Goal: Information Seeking & Learning: Learn about a topic

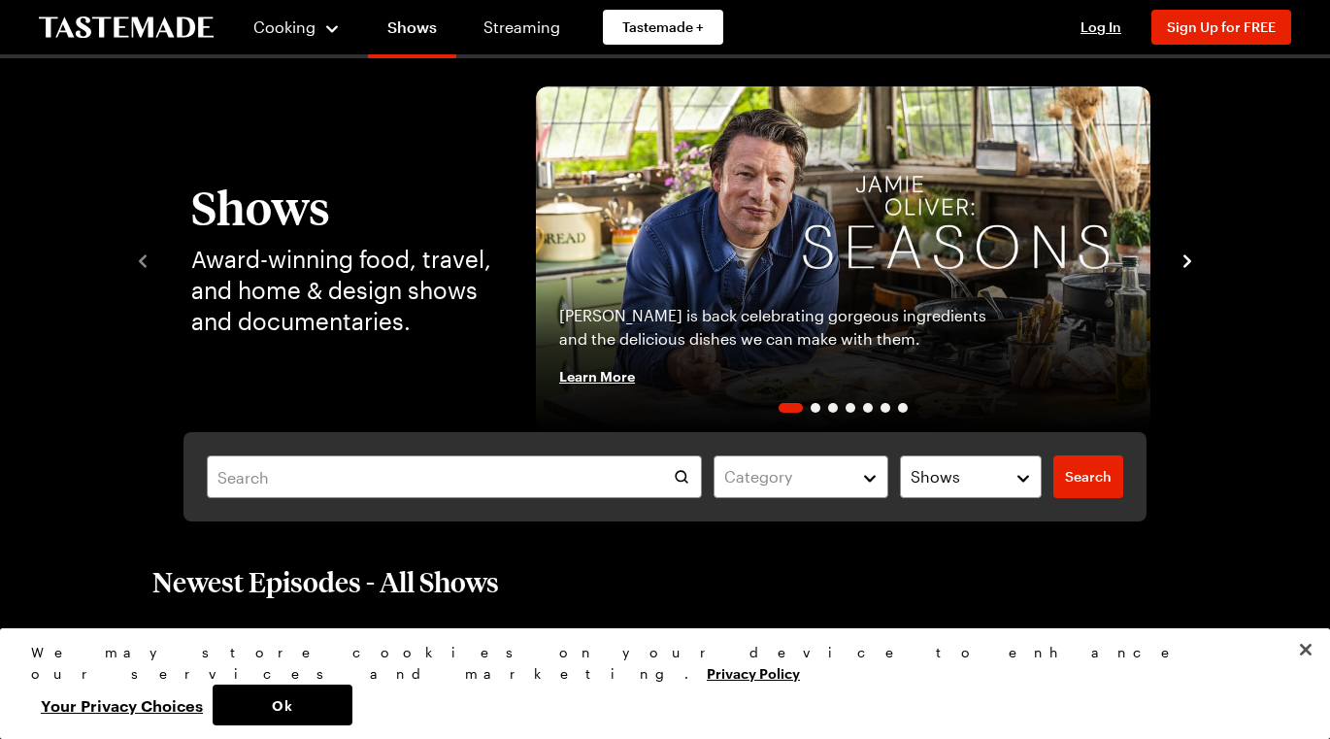
scroll to position [31, 7]
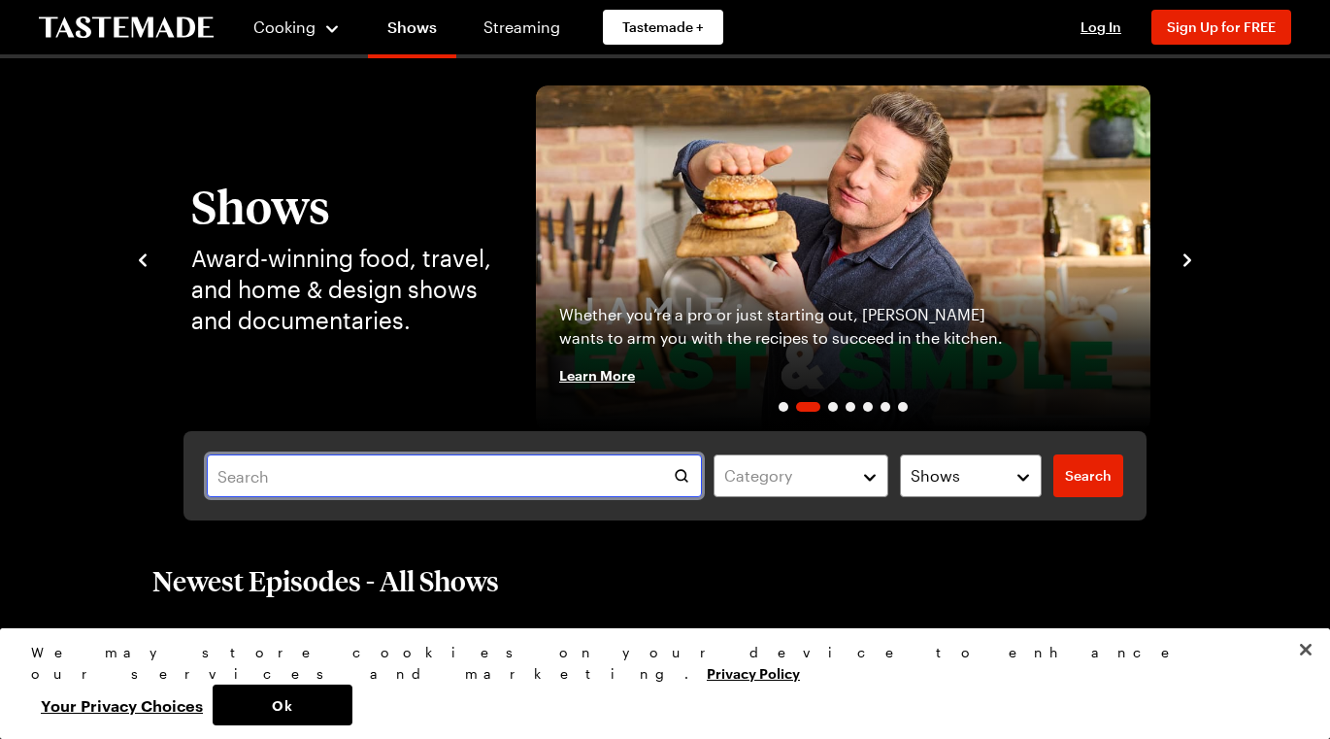
click at [628, 476] on input "text" at bounding box center [454, 475] width 495 height 43
type input "Italian"
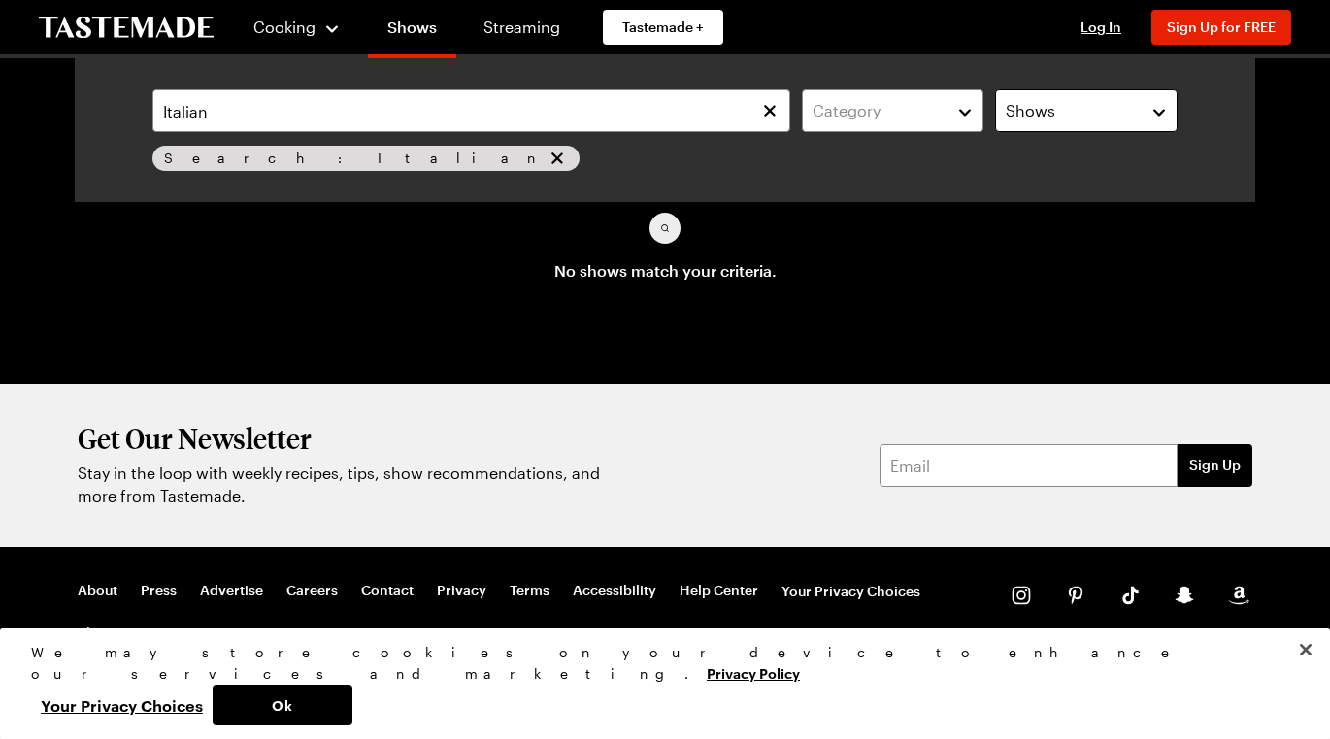
scroll to position [0, 7]
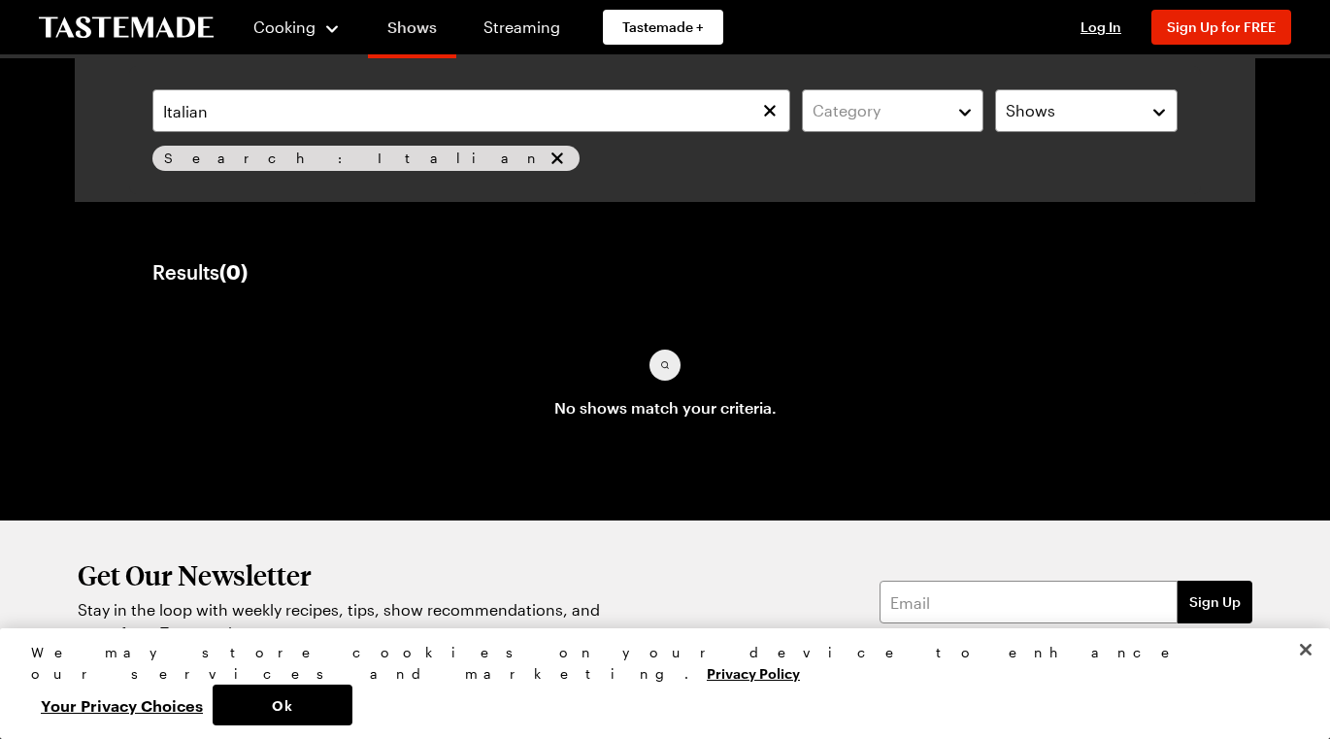
click at [406, 15] on link "Shows" at bounding box center [412, 31] width 88 height 54
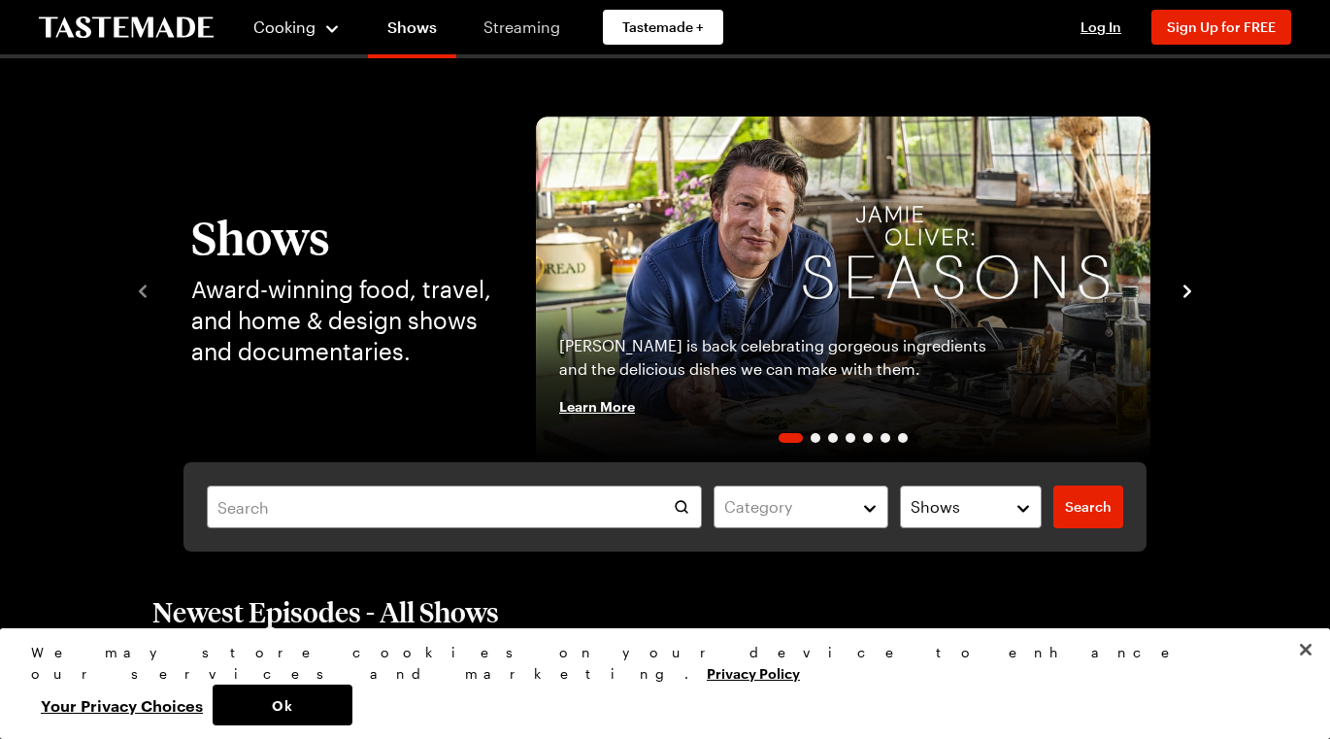
click at [491, 23] on link "Streaming" at bounding box center [522, 27] width 116 height 54
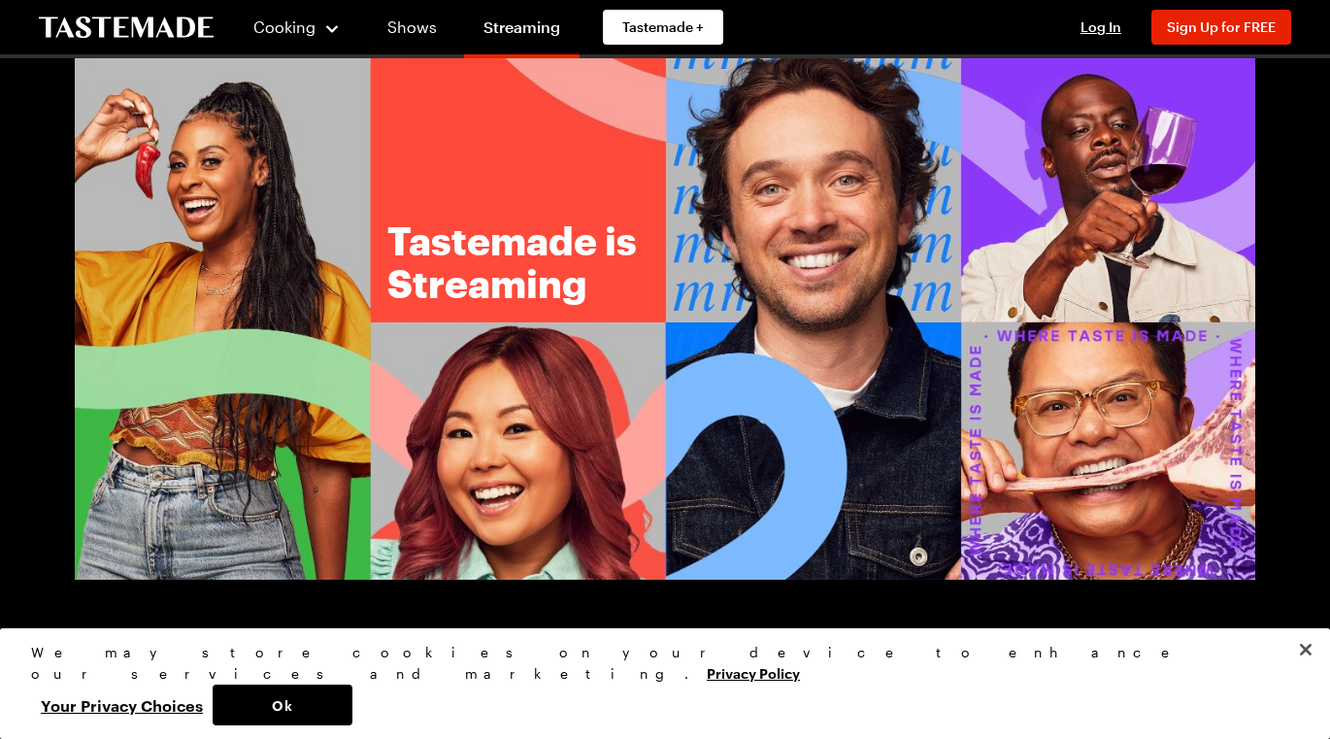
click at [814, 220] on img at bounding box center [665, 318] width 1181 height 521
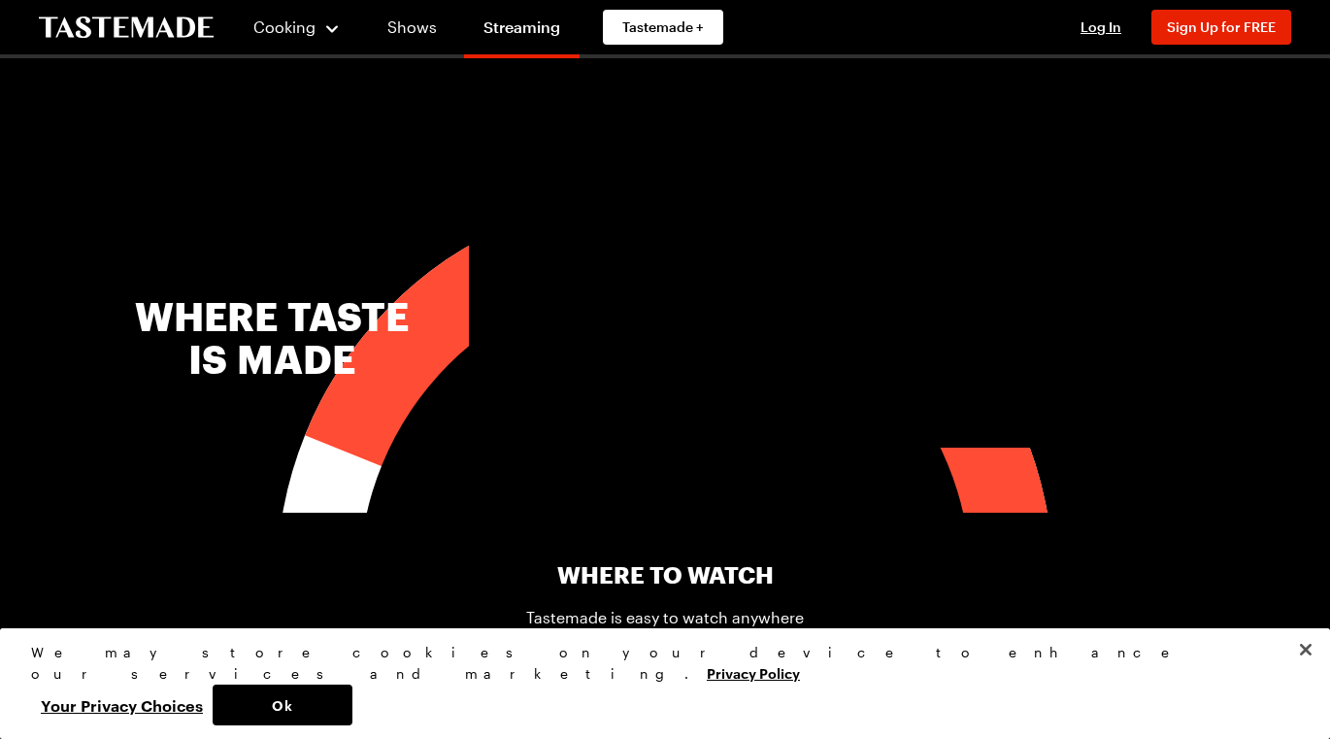
scroll to position [603, 0]
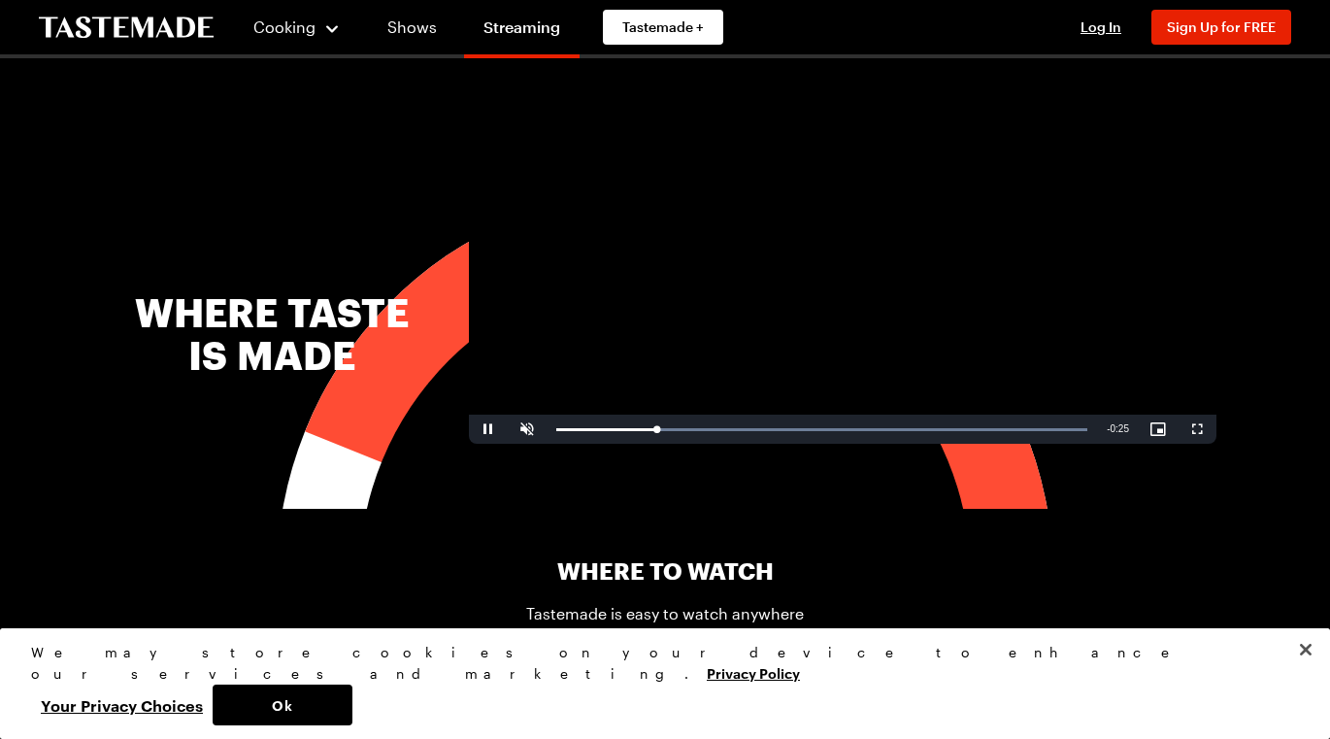
click at [808, 319] on video "Video Player" at bounding box center [843, 233] width 748 height 420
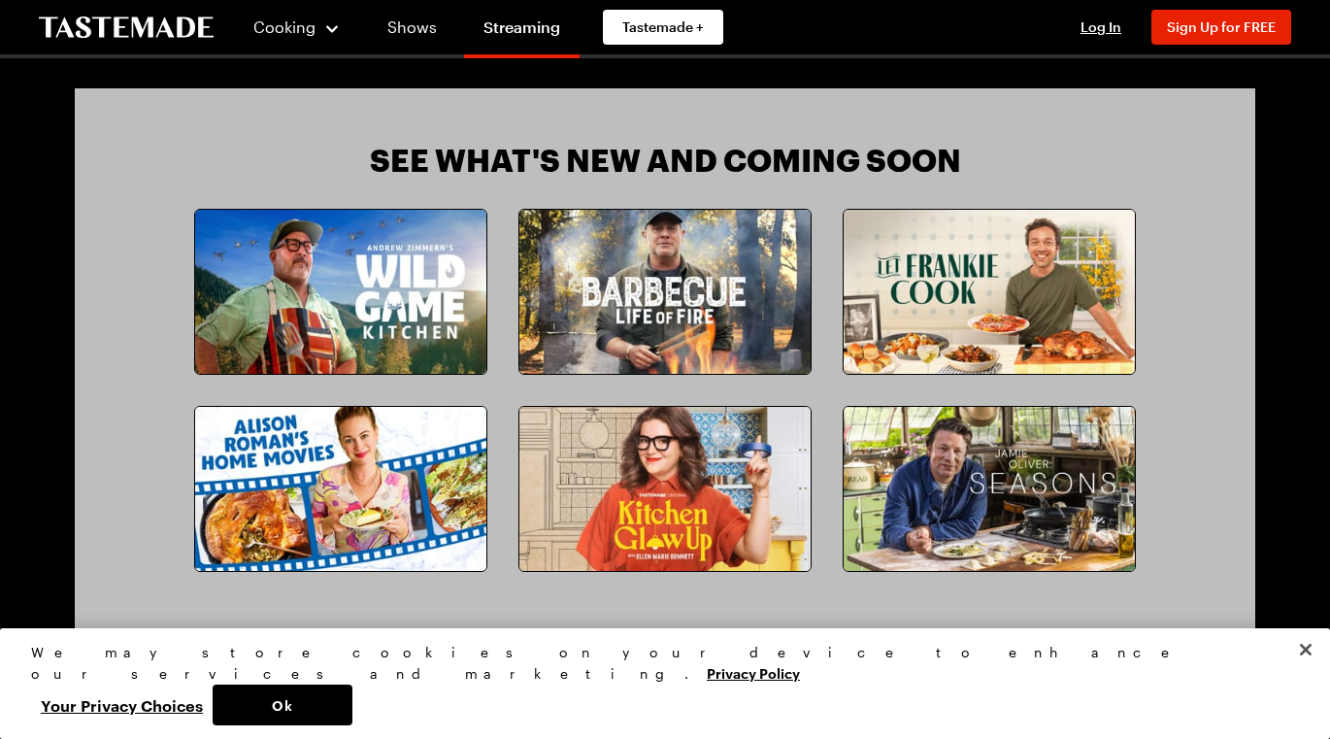
scroll to position [1604, 0]
click at [969, 279] on img at bounding box center [989, 291] width 291 height 164
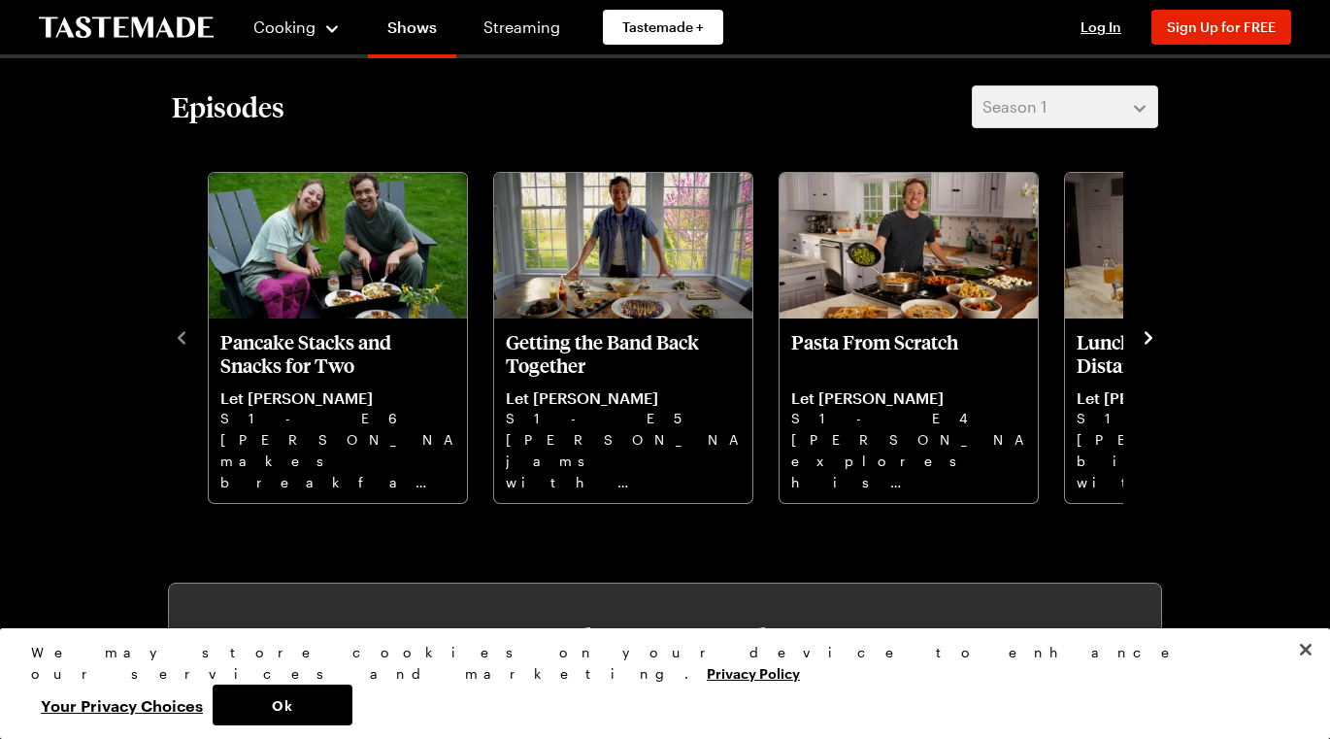
scroll to position [517, 0]
click at [1149, 333] on icon "navigate to next item" at bounding box center [1149, 336] width 8 height 13
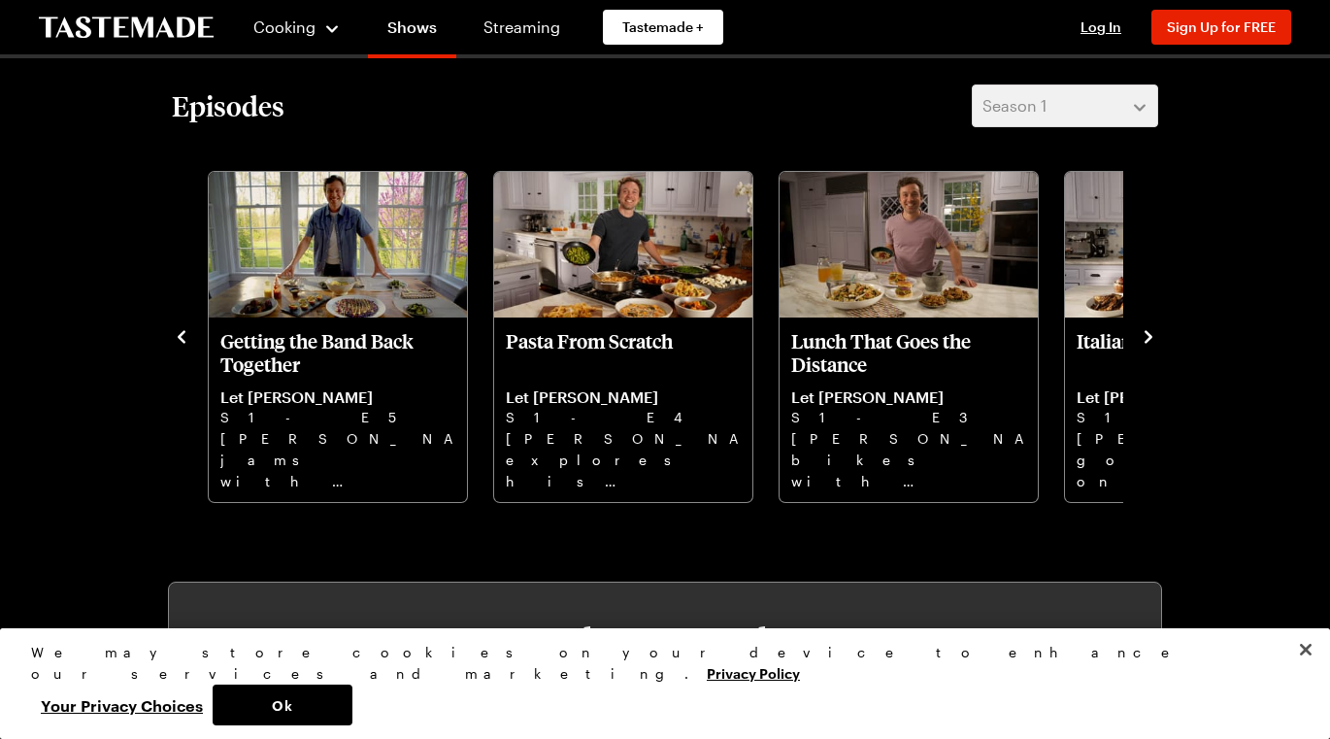
click at [1149, 333] on icon "navigate to next item" at bounding box center [1149, 336] width 8 height 13
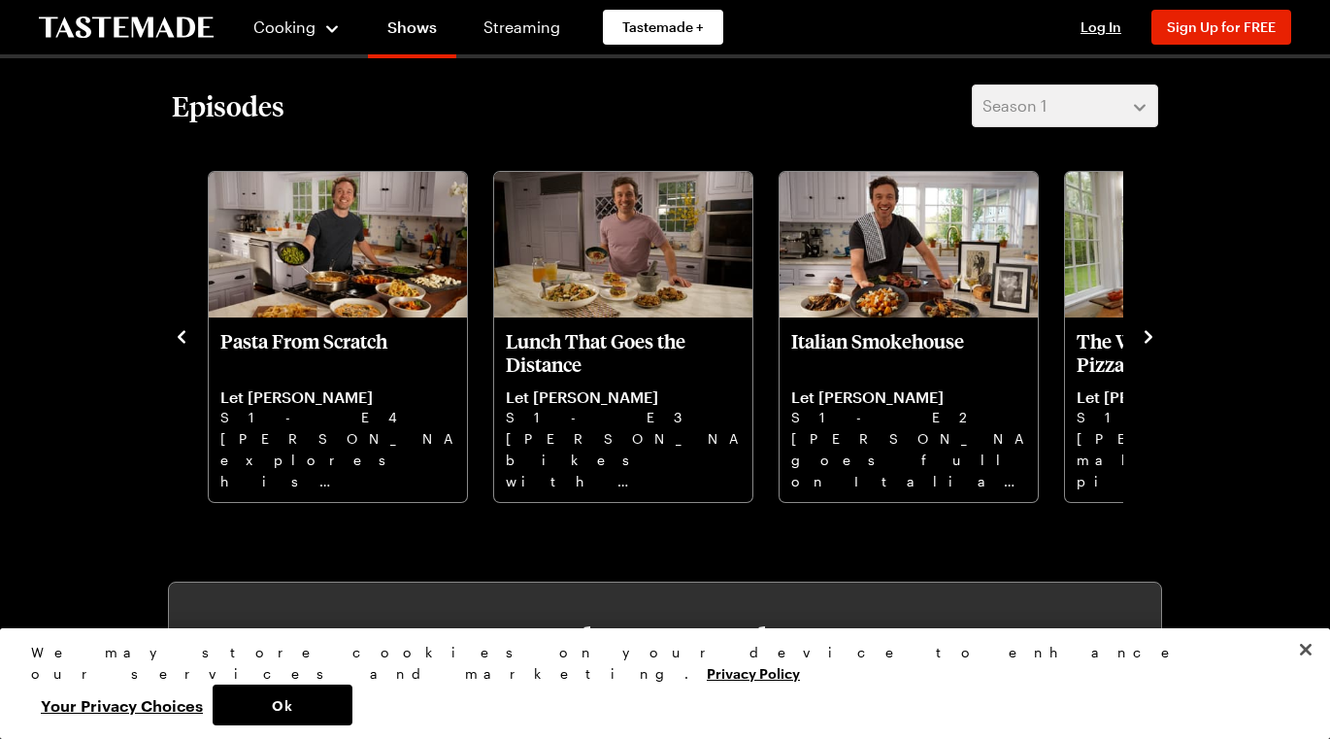
click at [1149, 333] on icon "navigate to next item" at bounding box center [1149, 336] width 8 height 13
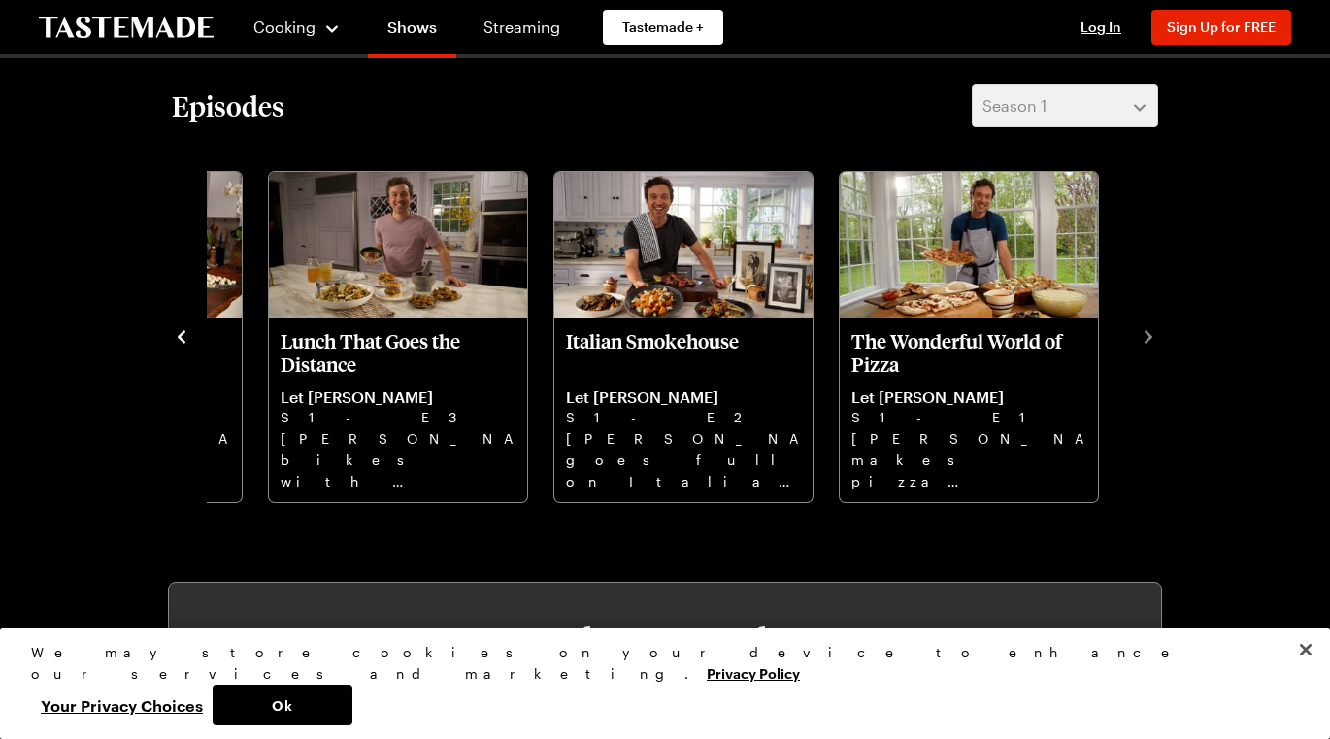
click at [180, 331] on icon "navigate to previous item" at bounding box center [181, 336] width 19 height 19
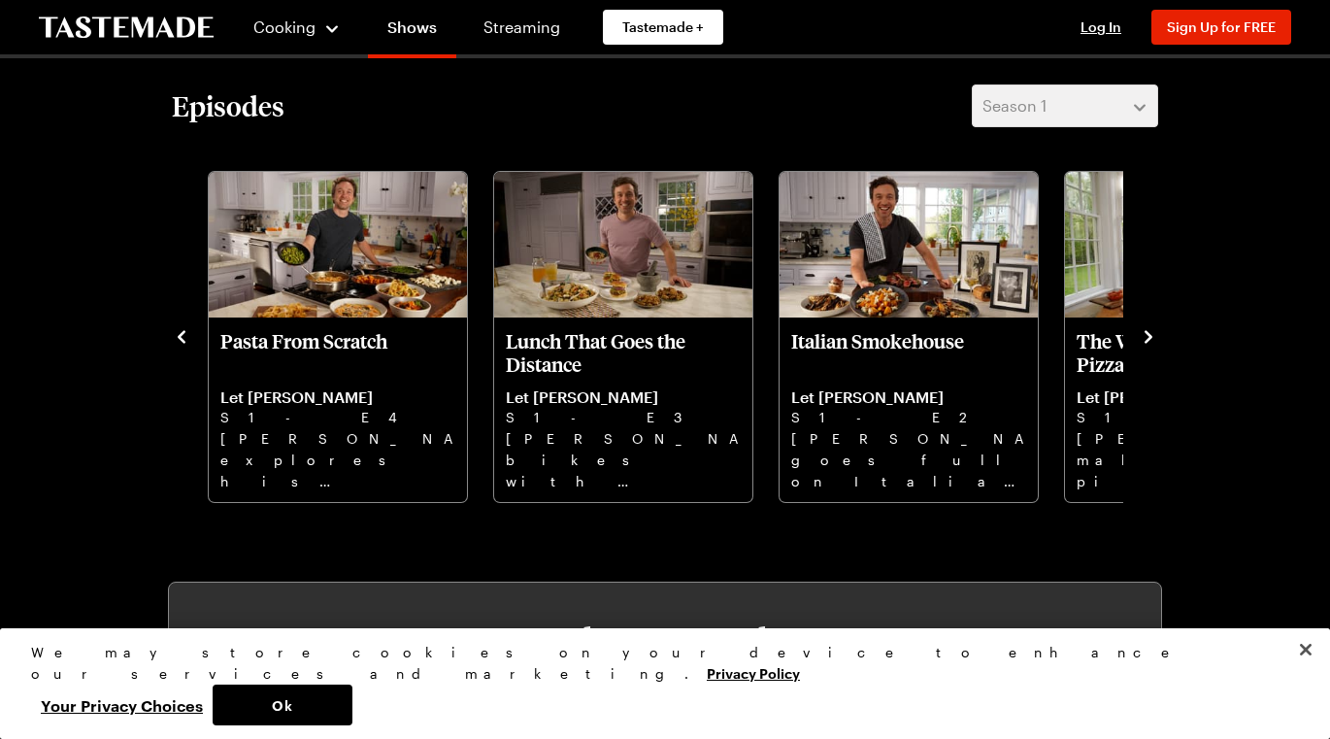
click at [180, 331] on icon "navigate to previous item" at bounding box center [181, 336] width 19 height 19
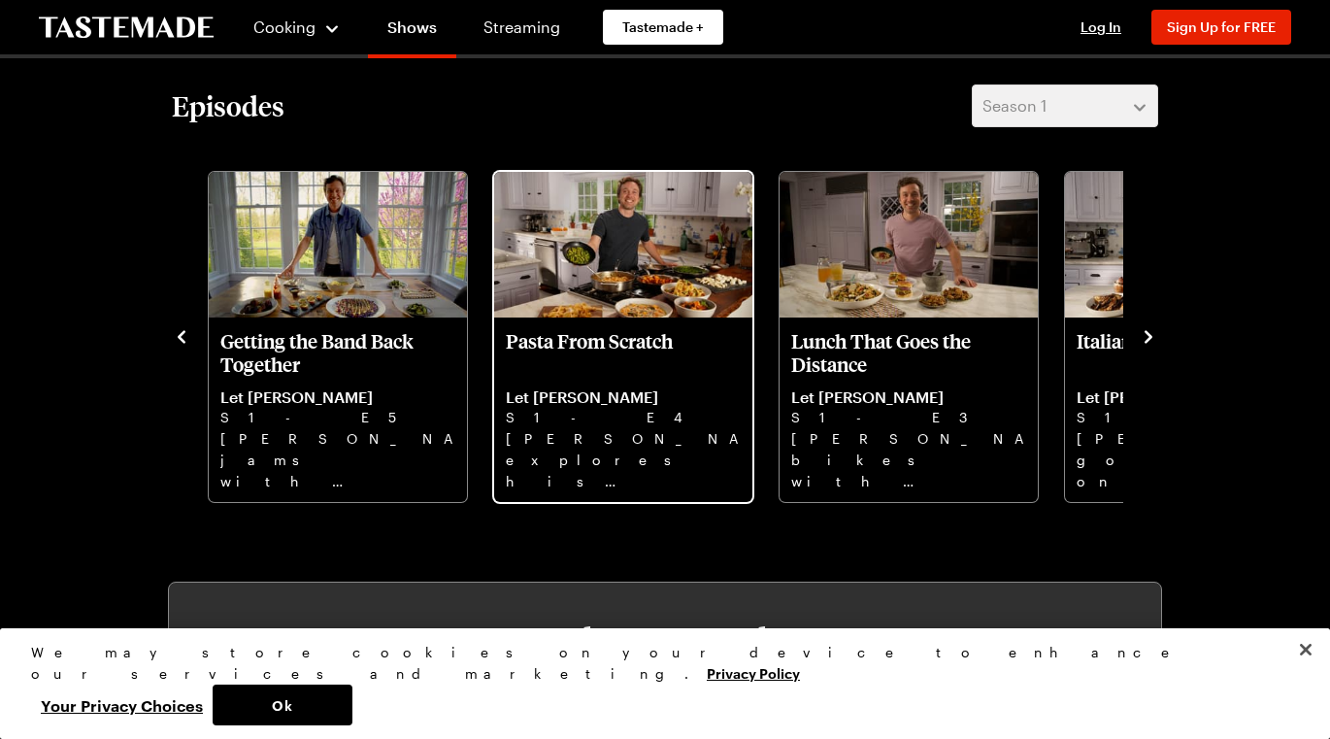
click at [600, 247] on img "Pasta From Scratch" at bounding box center [623, 245] width 258 height 146
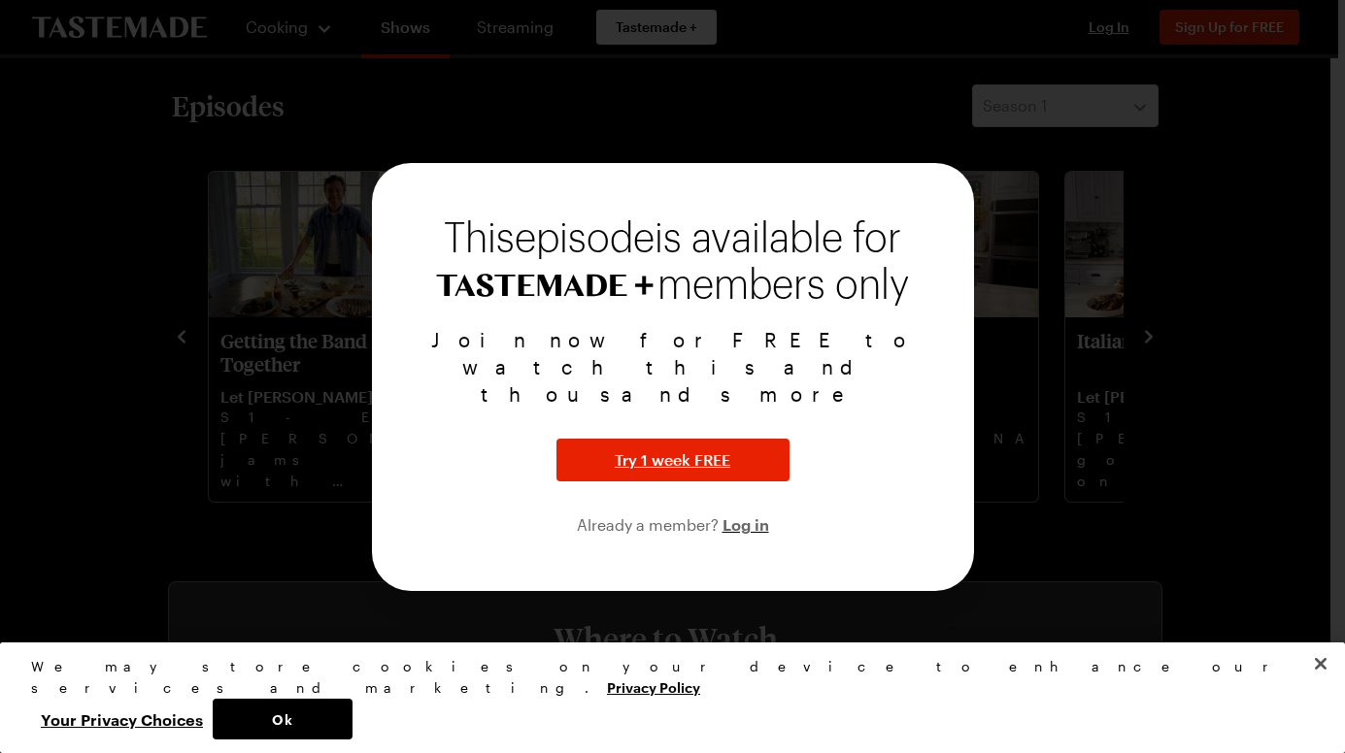
click at [813, 137] on div at bounding box center [672, 376] width 1345 height 753
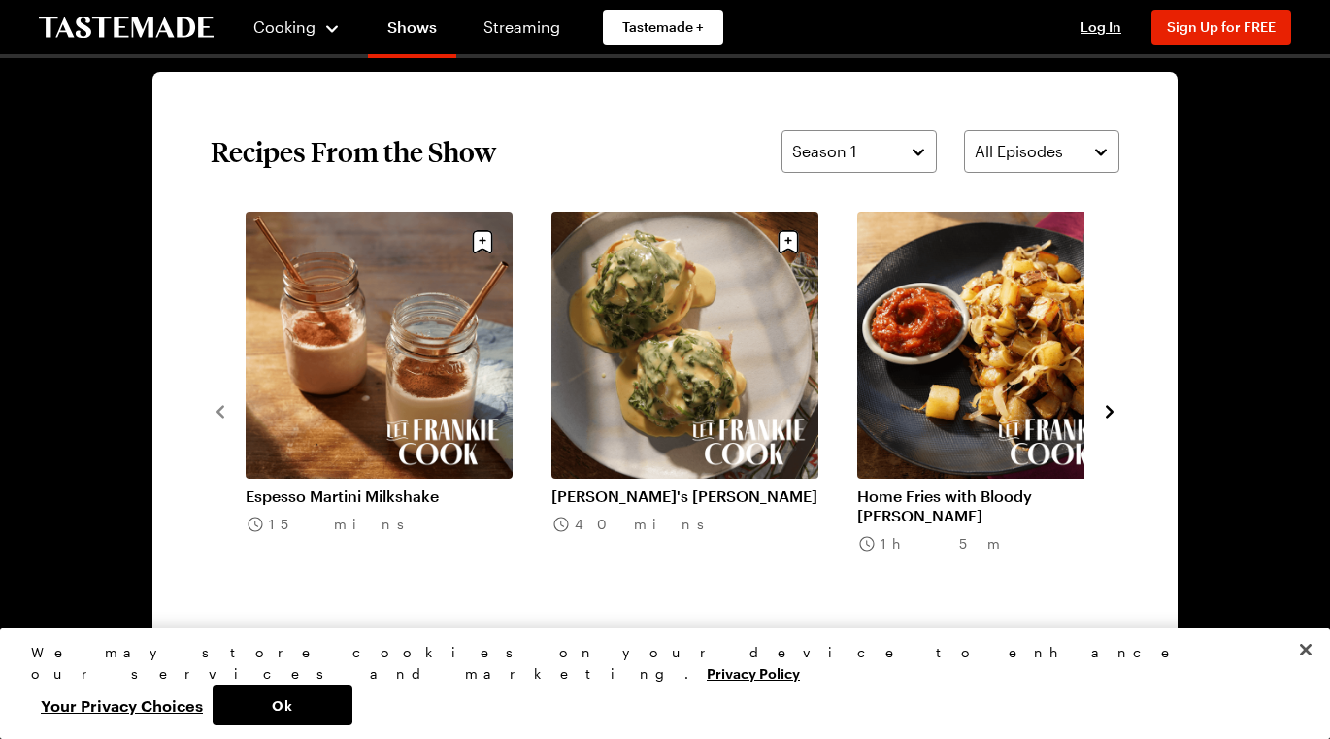
scroll to position [1390, 0]
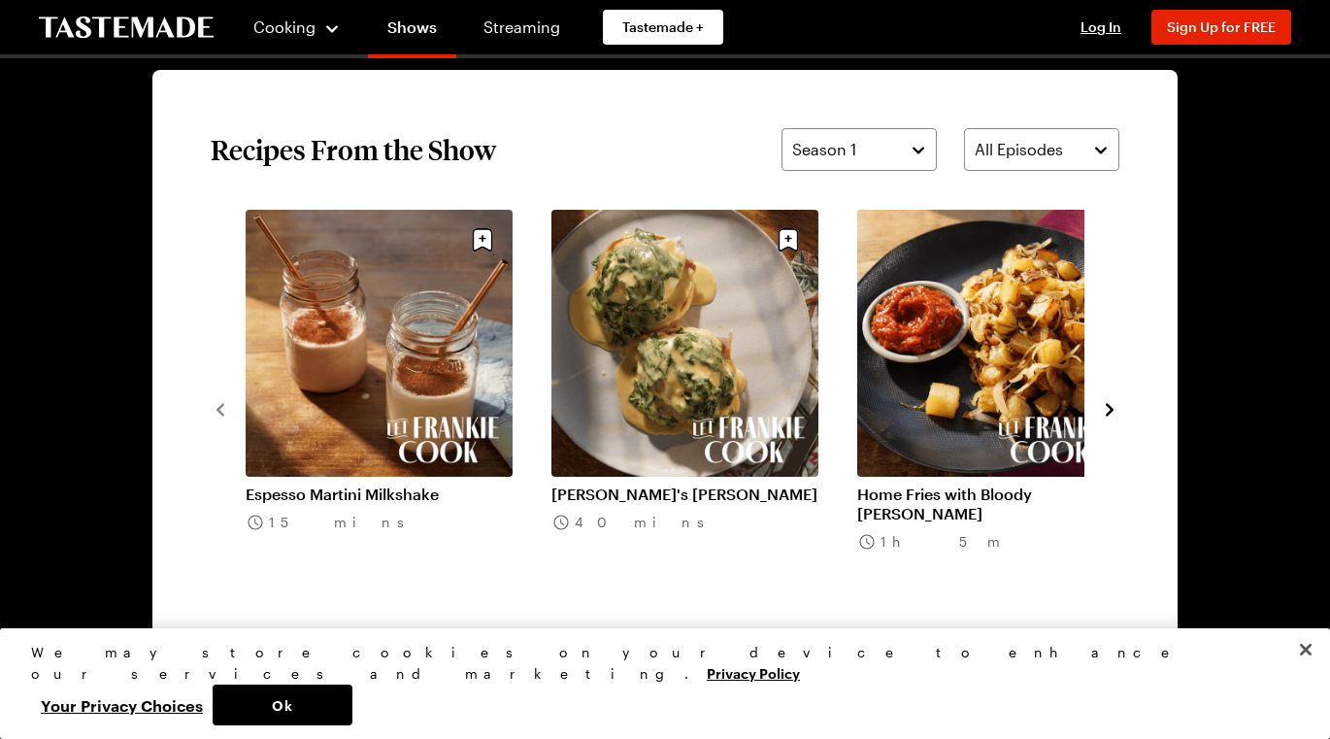
click at [1118, 404] on icon "navigate to next item" at bounding box center [1109, 409] width 19 height 19
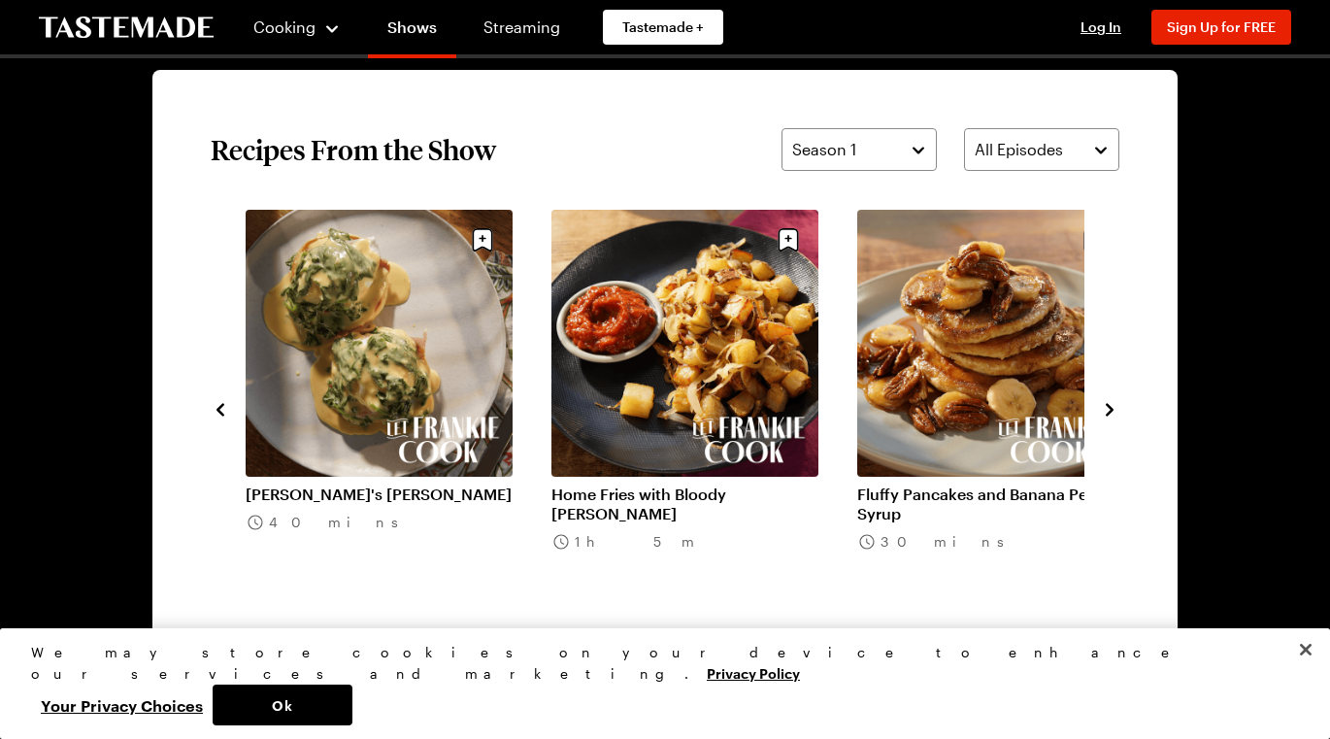
click at [1118, 404] on icon "navigate to next item" at bounding box center [1109, 409] width 19 height 19
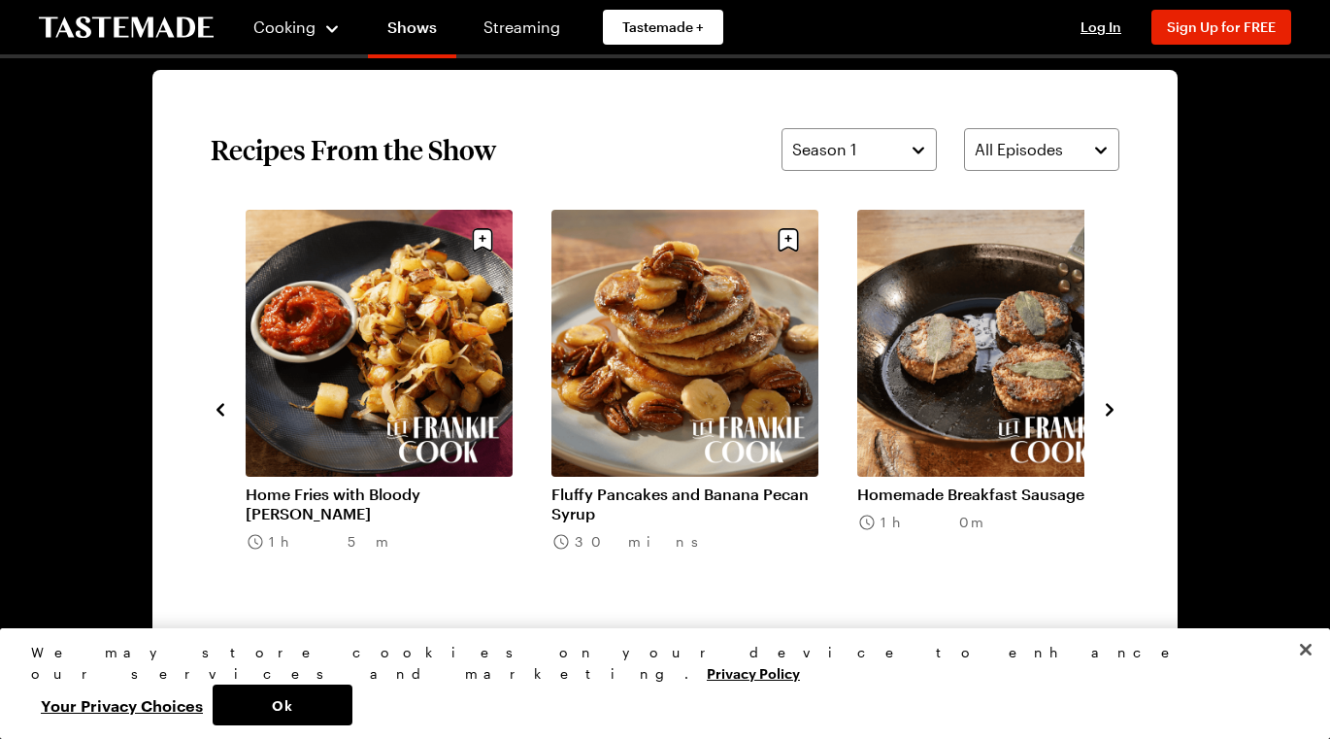
click at [1118, 404] on icon "navigate to next item" at bounding box center [1109, 409] width 19 height 19
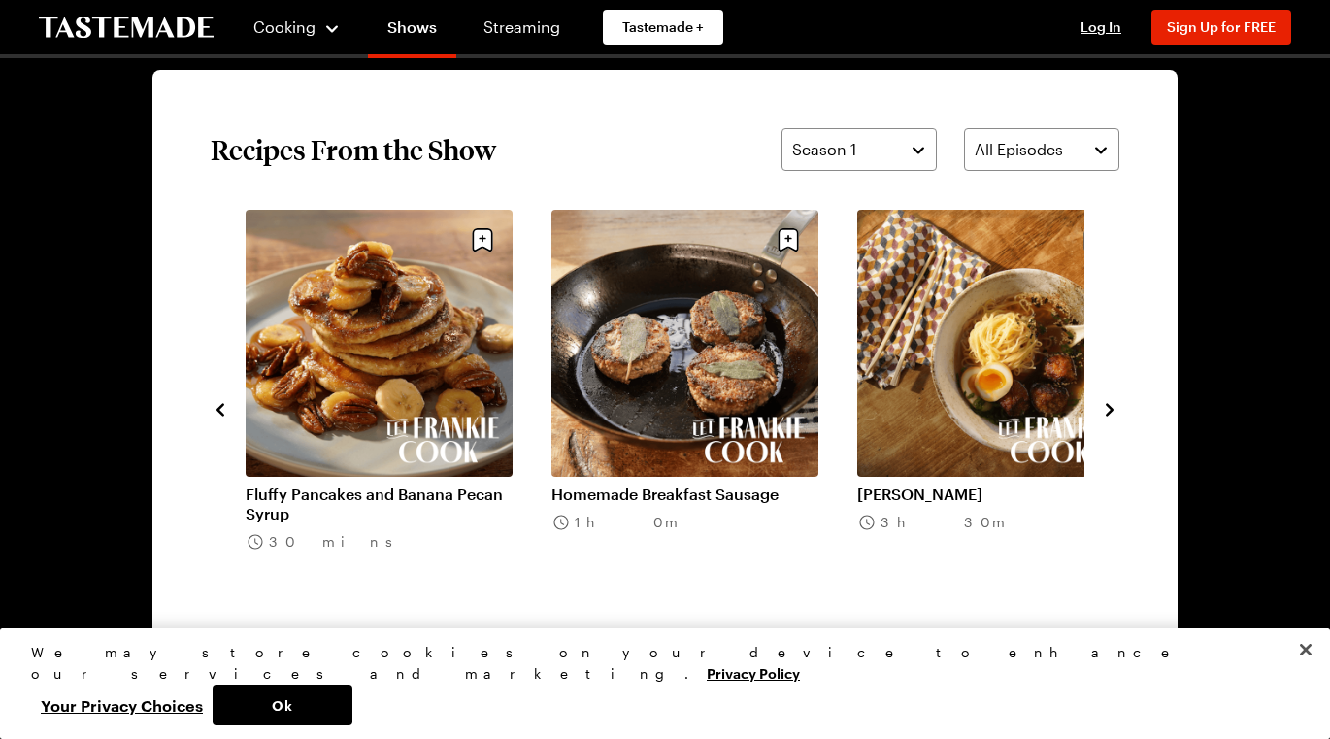
click at [1118, 404] on icon "navigate to next item" at bounding box center [1109, 409] width 19 height 19
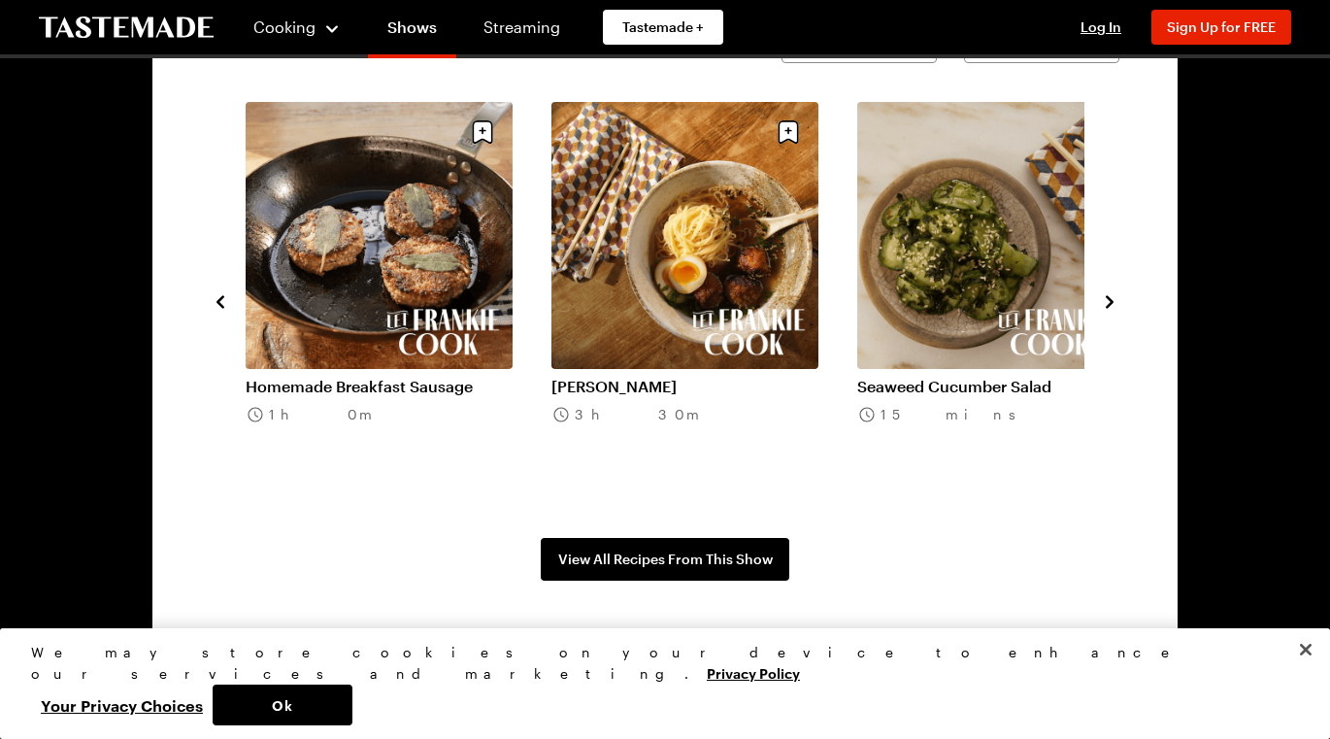
scroll to position [1467, 0]
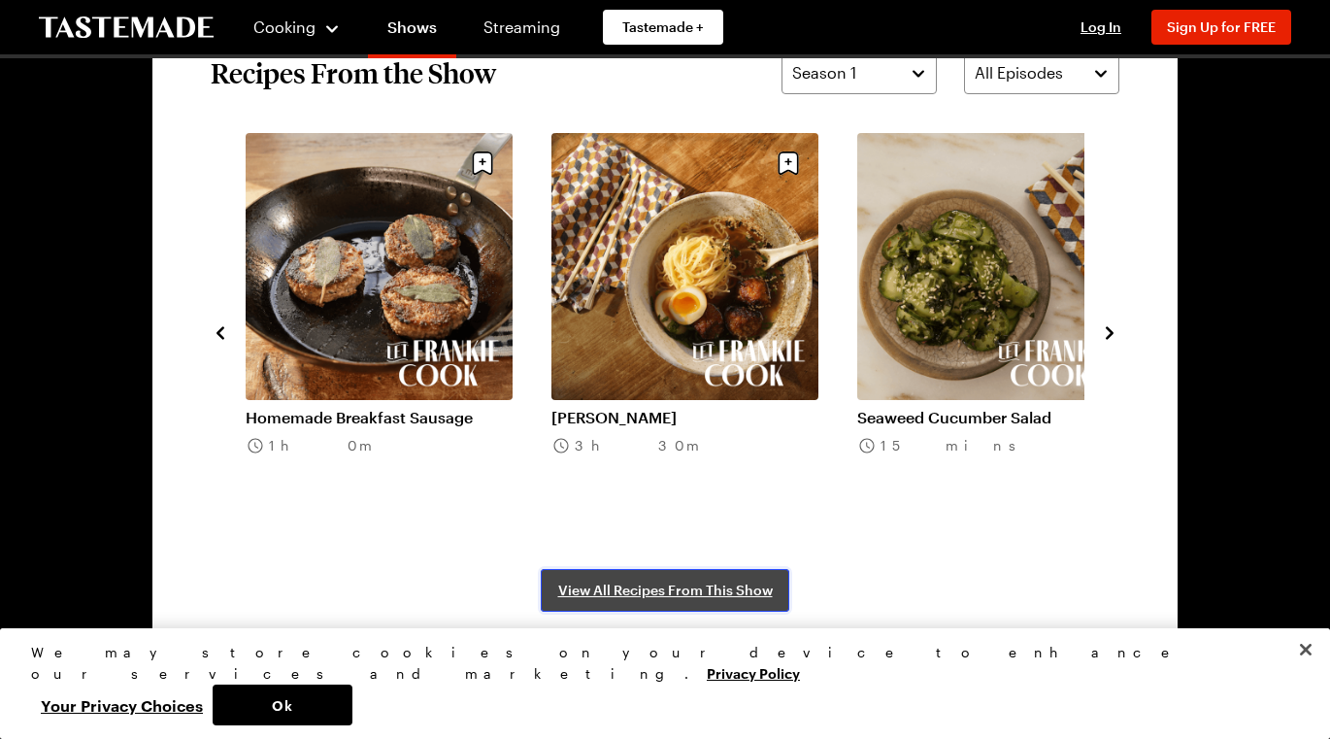
click at [749, 580] on link "View All Recipes From This Show" at bounding box center [665, 590] width 249 height 43
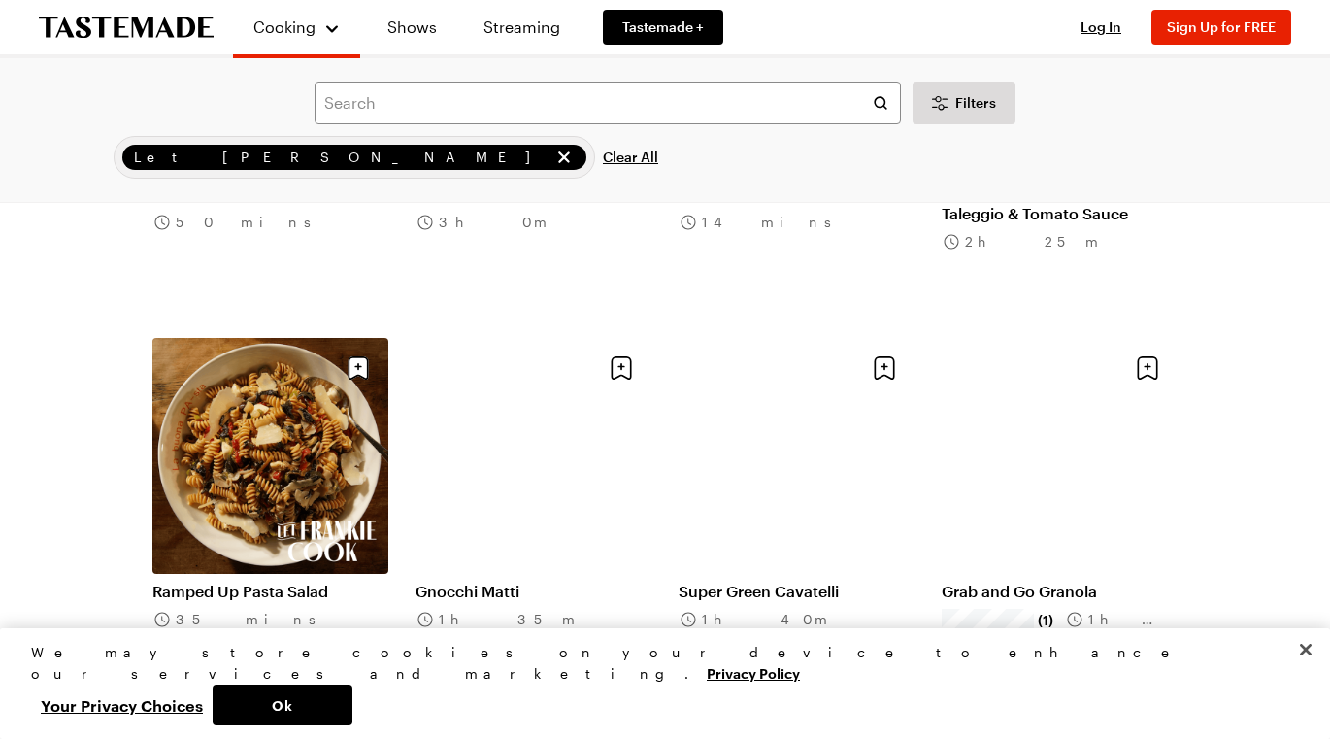
scroll to position [796, 0]
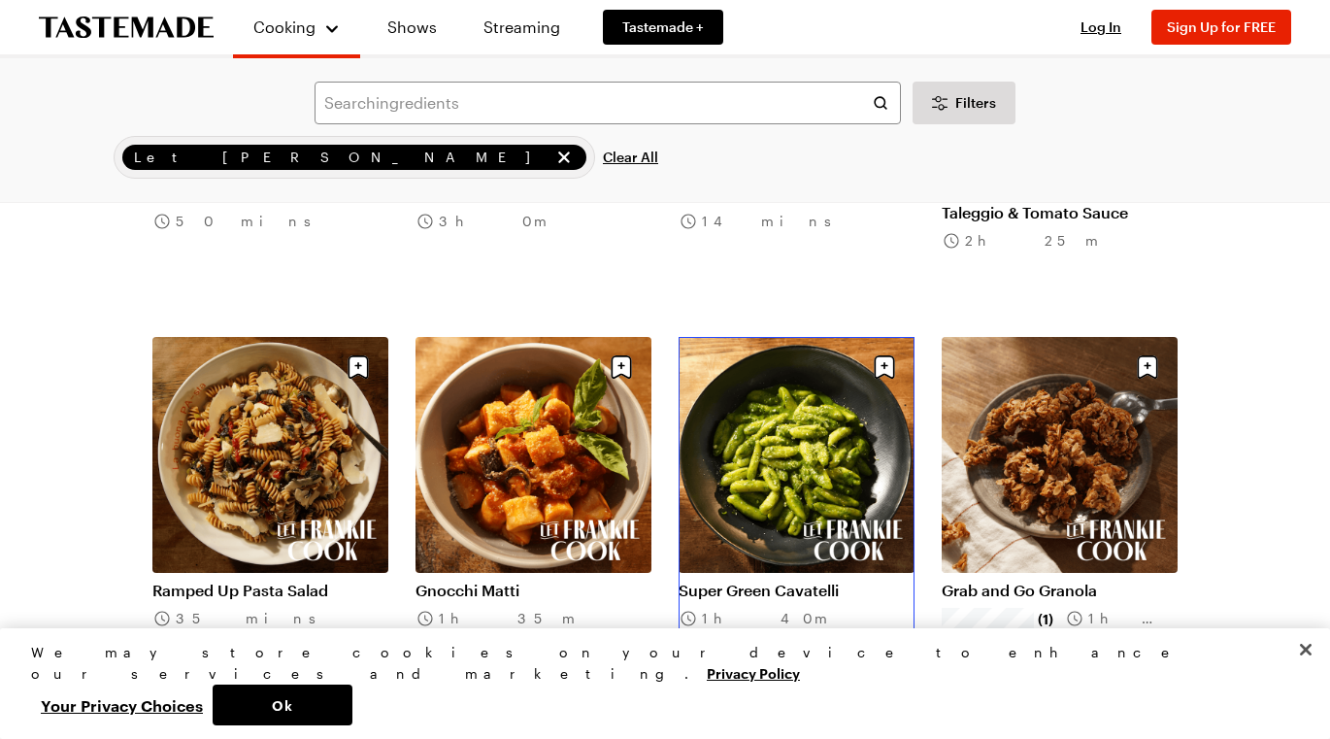
click at [802, 581] on link "Super Green Cavatelli" at bounding box center [797, 590] width 236 height 19
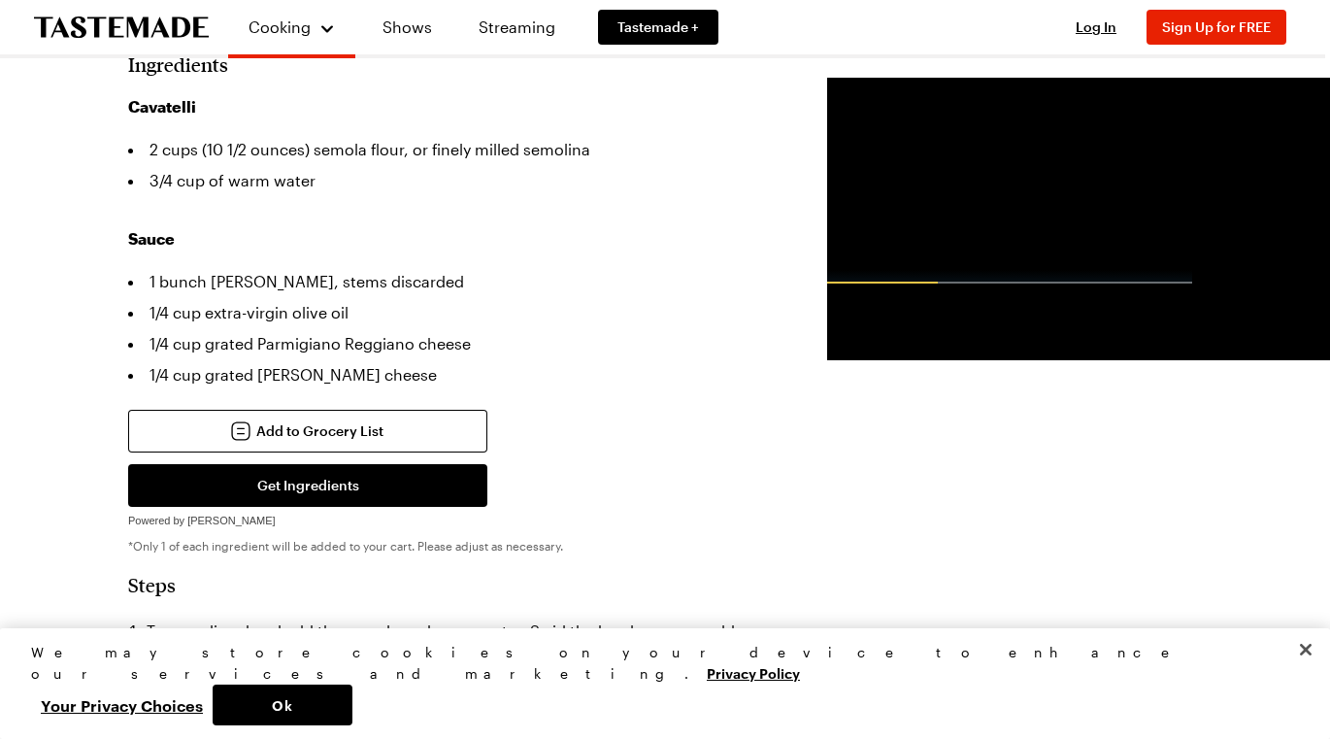
scroll to position [619, 7]
